Goal: Information Seeking & Learning: Learn about a topic

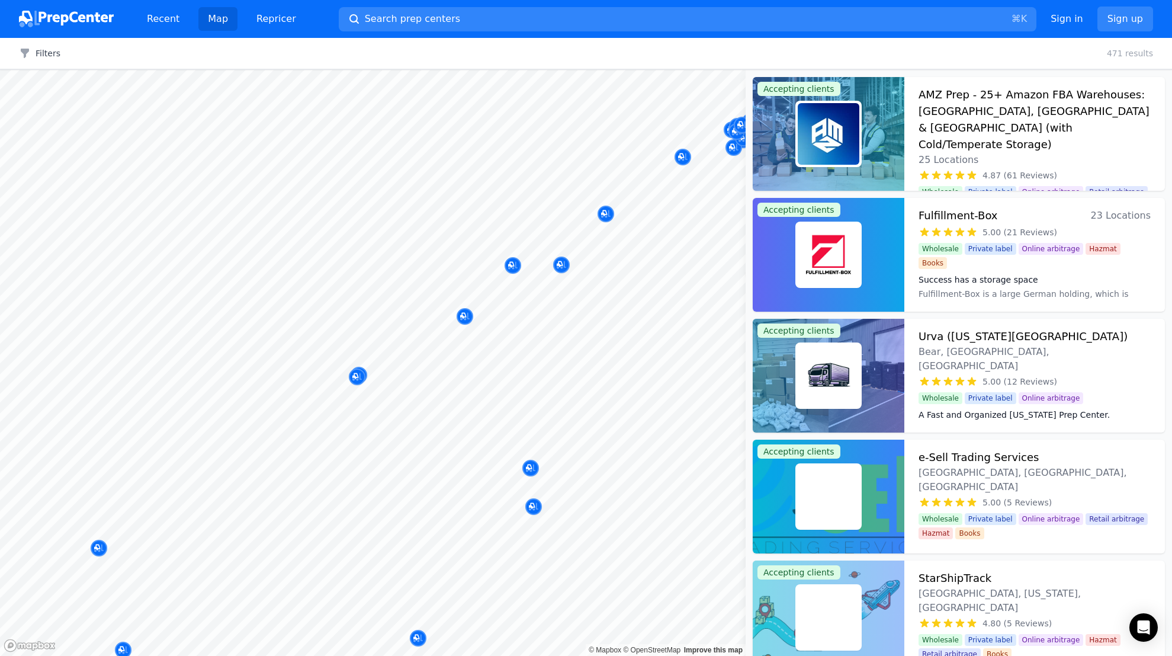
click at [748, 441] on div "Map © Mapbox © OpenStreetMap Improve this map Accepting clients AMZ Prep - 25+ …" at bounding box center [586, 363] width 1172 height 586
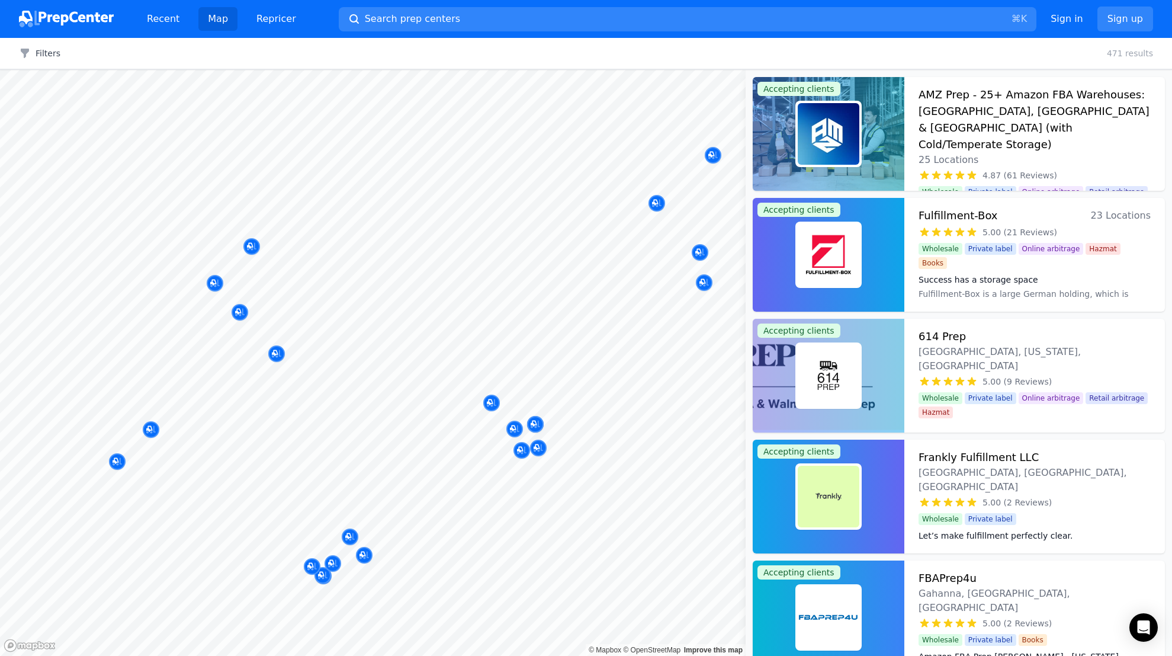
click at [621, 655] on div "© Mapbox © OpenStreetMap Improve this map" at bounding box center [373, 363] width 746 height 586
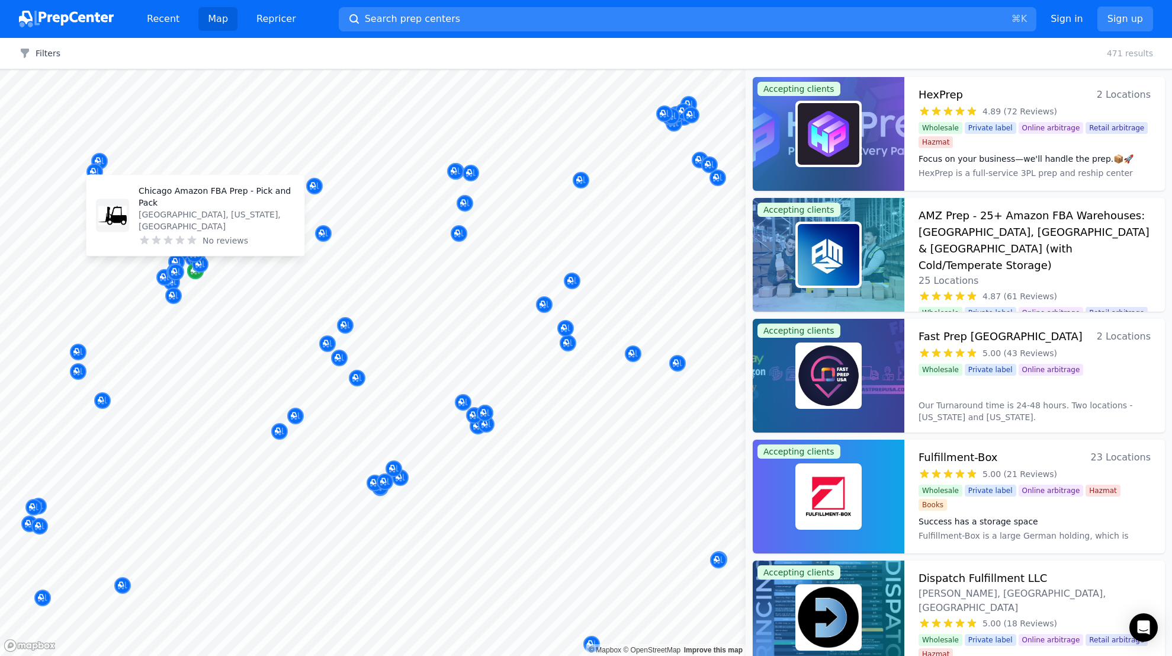
click at [195, 277] on icon "Map marker" at bounding box center [195, 271] width 9 height 12
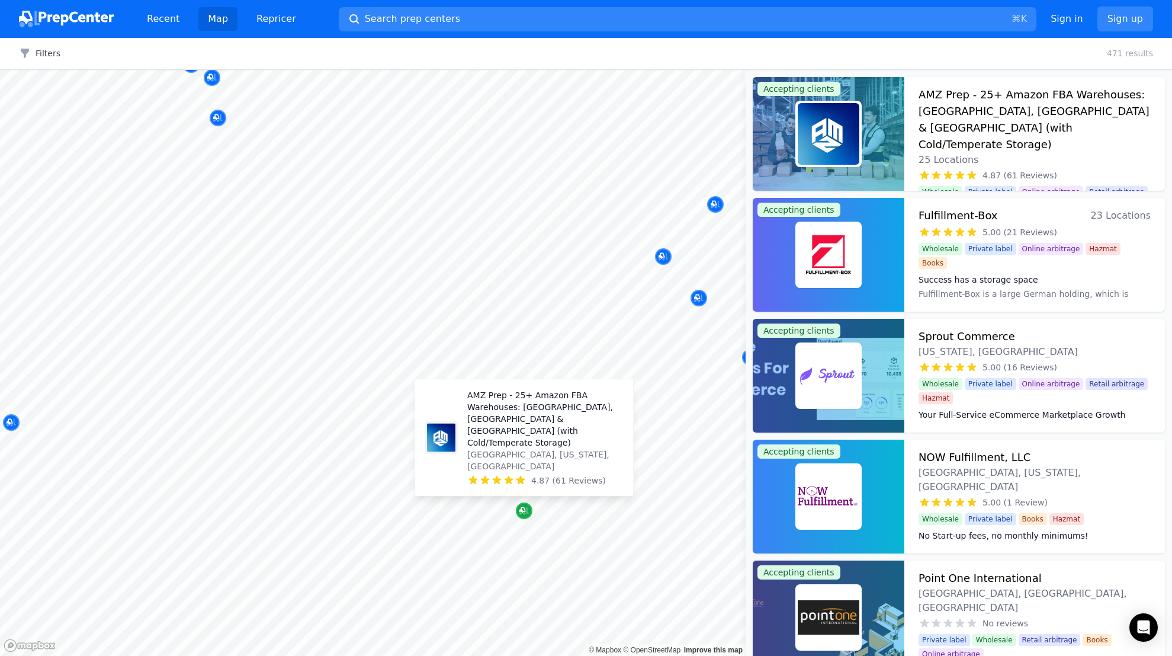
drag, startPoint x: 525, startPoint y: 511, endPoint x: 609, endPoint y: 479, distance: 90.0
click at [525, 511] on icon "Map marker" at bounding box center [523, 510] width 6 height 6
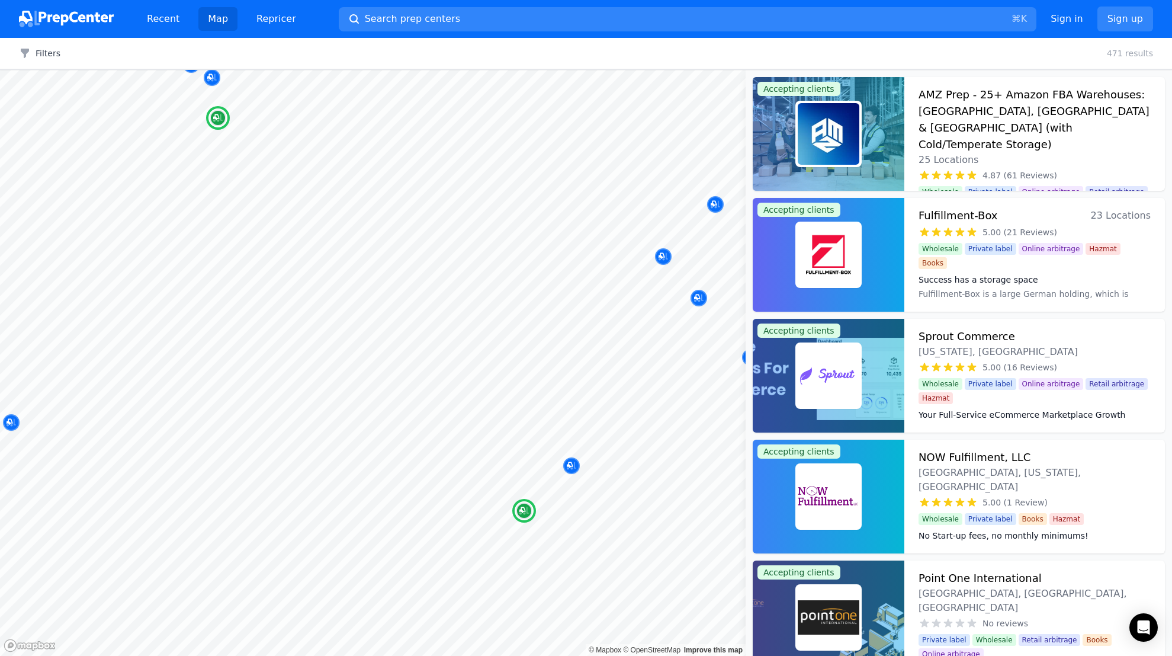
click at [989, 102] on h3 "AMZ Prep - 25+ Amazon FBA Warehouses: [GEOGRAPHIC_DATA], [GEOGRAPHIC_DATA] & [G…" at bounding box center [1035, 119] width 232 height 66
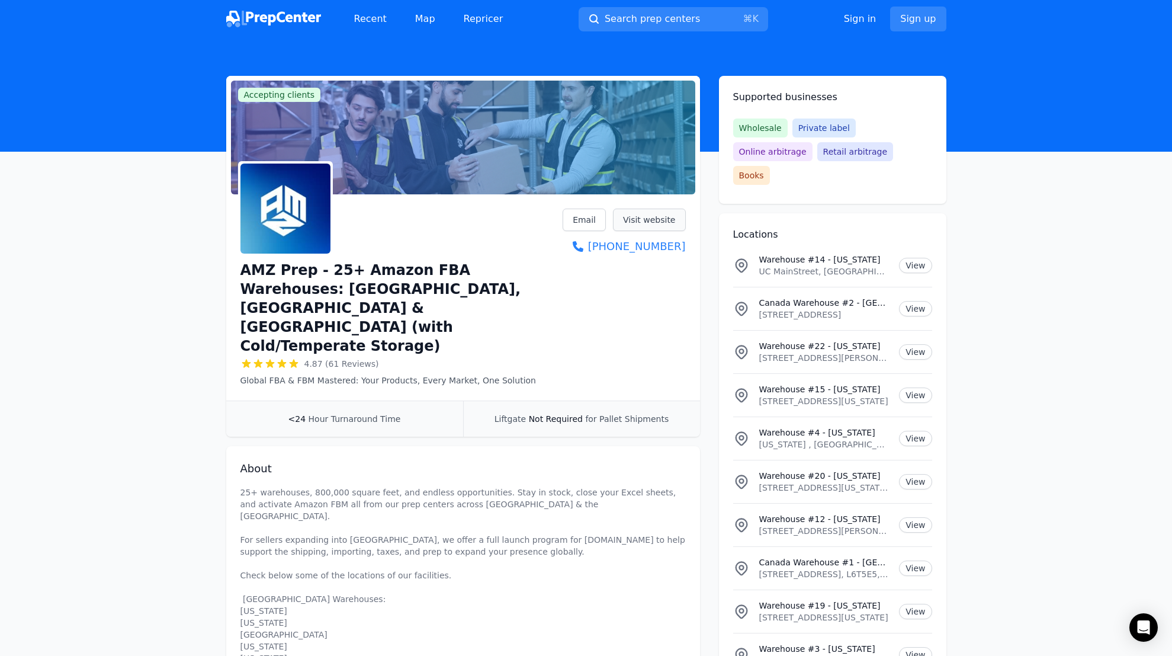
click at [653, 220] on link "Visit website" at bounding box center [649, 220] width 73 height 23
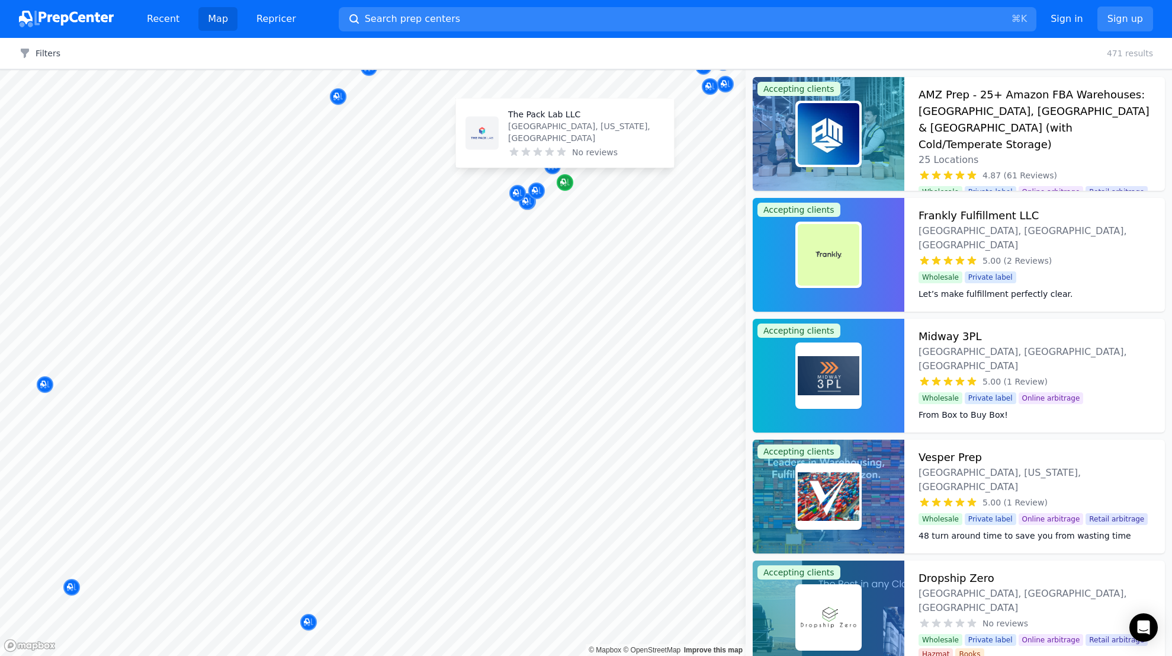
click at [565, 182] on icon "Map marker" at bounding box center [563, 182] width 6 height 6
click at [553, 164] on icon "Map marker" at bounding box center [551, 165] width 6 height 6
click at [508, 116] on p "[GEOGRAPHIC_DATA], [GEOGRAPHIC_DATA], [GEOGRAPHIC_DATA]" at bounding box center [574, 110] width 156 height 36
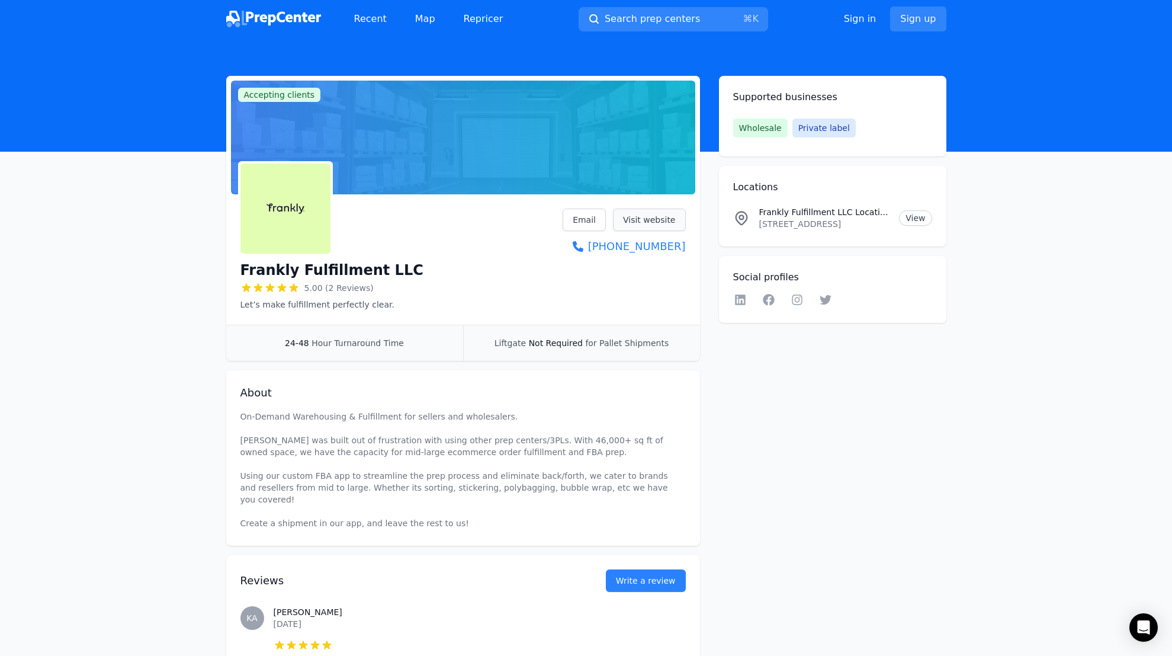
click at [644, 219] on link "Visit website" at bounding box center [649, 220] width 73 height 23
